Goal: Task Accomplishment & Management: Manage account settings

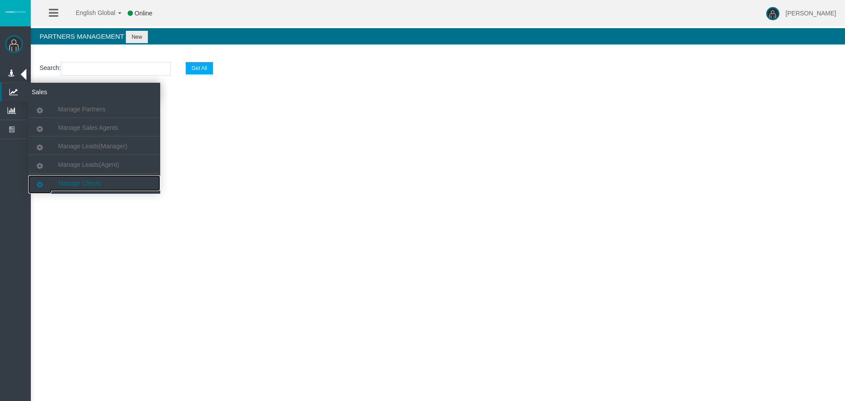
click at [88, 181] on span "Manage Clients" at bounding box center [79, 183] width 43 height 7
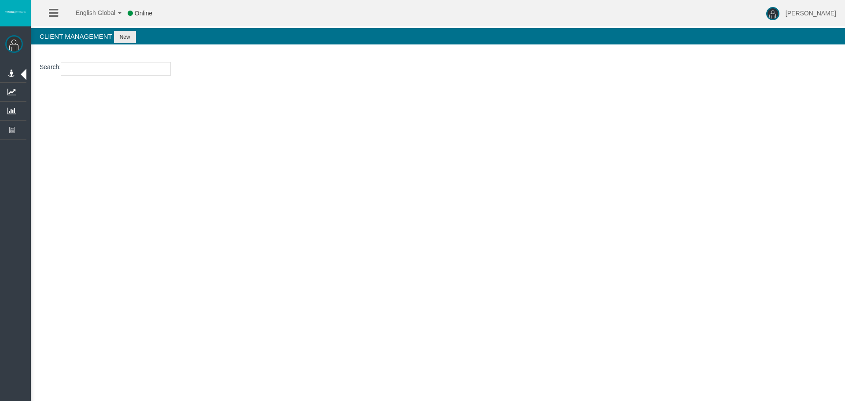
click at [95, 65] on input "number" at bounding box center [116, 69] width 110 height 14
paste input "21157211"
type input "21157211"
click at [117, 69] on input "21157211" at bounding box center [116, 69] width 110 height 14
click at [134, 28] on h4 "Client Management New" at bounding box center [438, 36] width 814 height 16
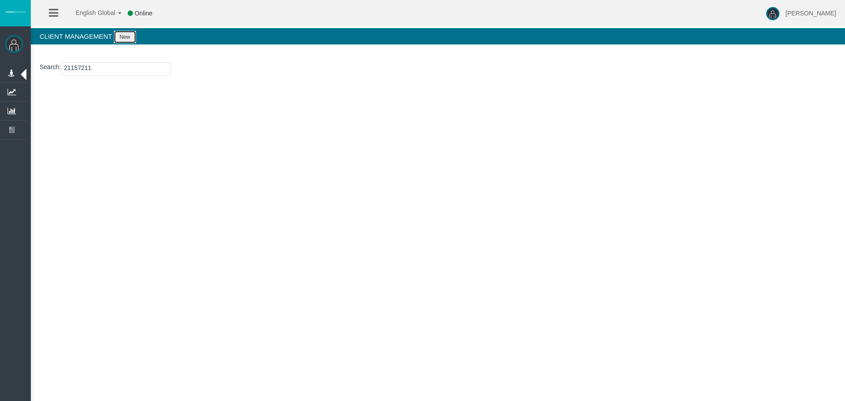
click at [131, 36] on button "New" at bounding box center [125, 37] width 22 height 12
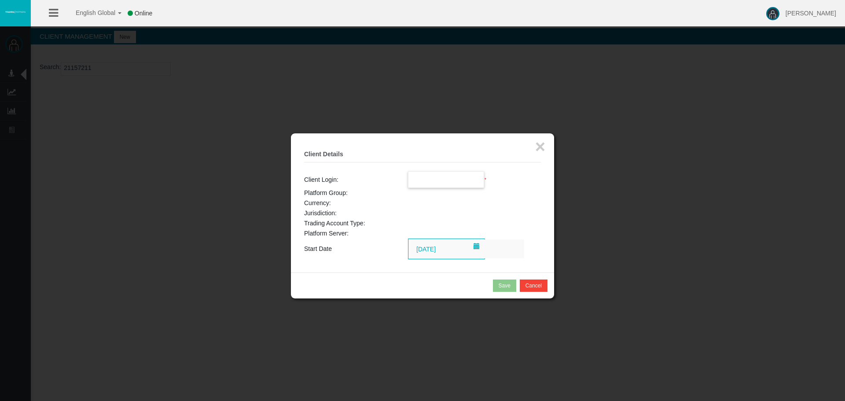
click at [464, 183] on input "text" at bounding box center [446, 180] width 76 height 16
paste input "21157211"
click at [436, 194] on span "21157211" at bounding box center [426, 195] width 27 height 7
type input "21157211"
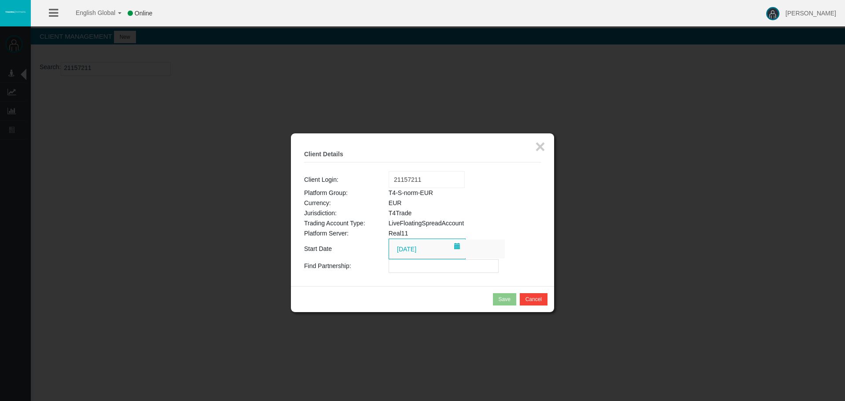
click at [435, 265] on input "text" at bounding box center [443, 266] width 110 height 14
click at [414, 267] on input "text" at bounding box center [443, 266] width 110 height 14
paste input "IBh0k8w"
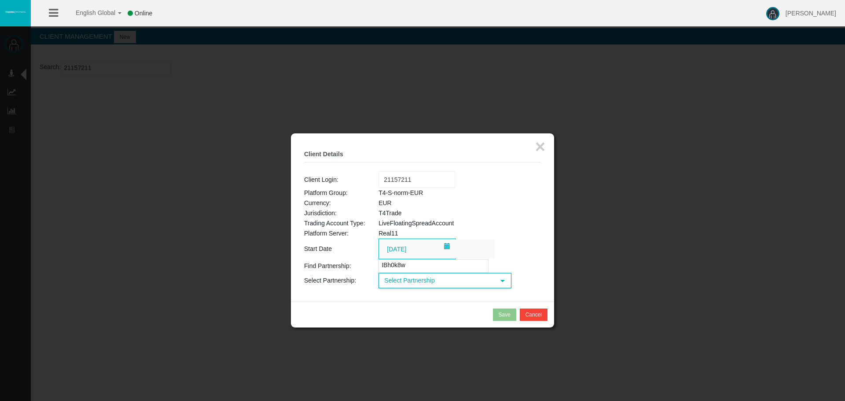
type input "IBh0k8w"
click at [440, 283] on span "Select Partnership" at bounding box center [436, 281] width 115 height 14
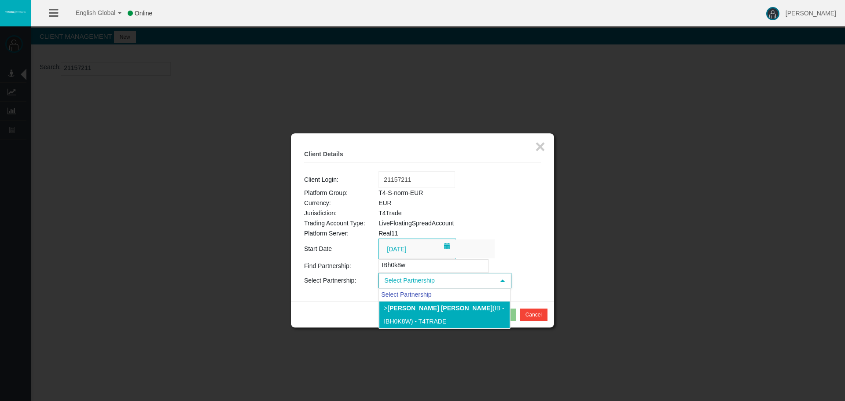
click at [458, 322] on li "> [PERSON_NAME] [PERSON_NAME] (IB - IBh0k8w) - T4Trade" at bounding box center [444, 314] width 131 height 27
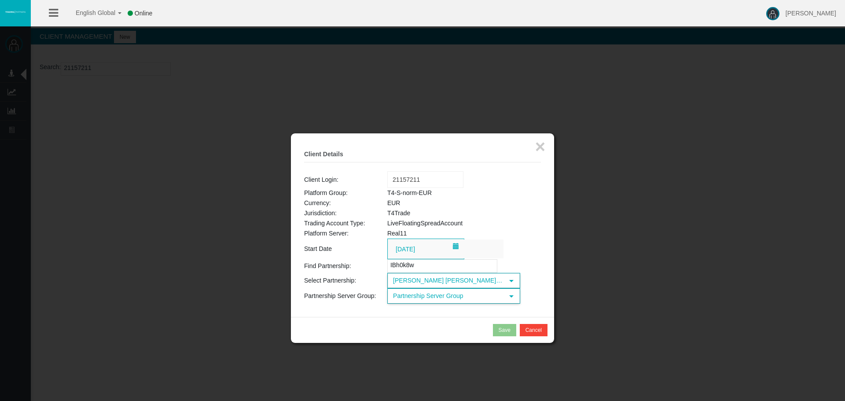
click at [451, 297] on span "Partnership Server Group" at bounding box center [445, 296] width 115 height 14
click at [432, 300] on span "Partnership Server Group" at bounding box center [445, 296] width 115 height 14
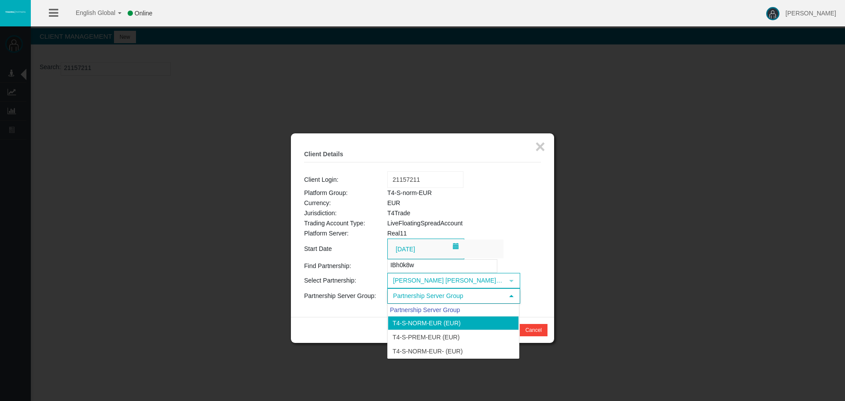
click at [447, 325] on li "T4-S-norm-EUR (EUR)" at bounding box center [453, 323] width 131 height 14
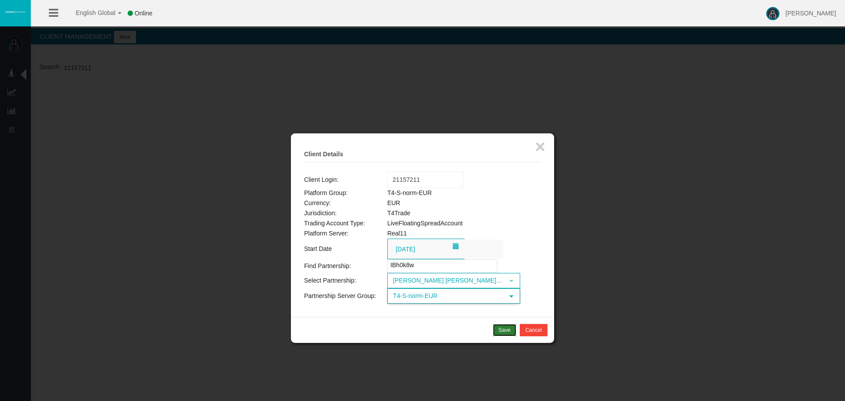
click at [503, 329] on div "Save" at bounding box center [504, 330] width 12 height 8
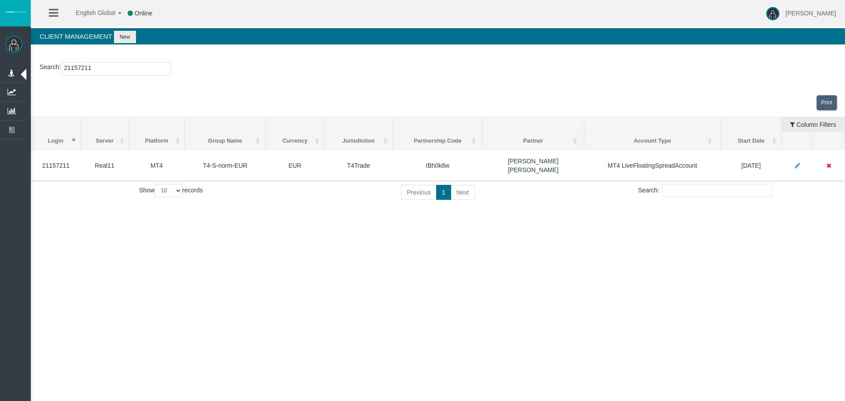
click at [648, 90] on div "Print" at bounding box center [438, 103] width 814 height 28
